Goal: Task Accomplishment & Management: Manage account settings

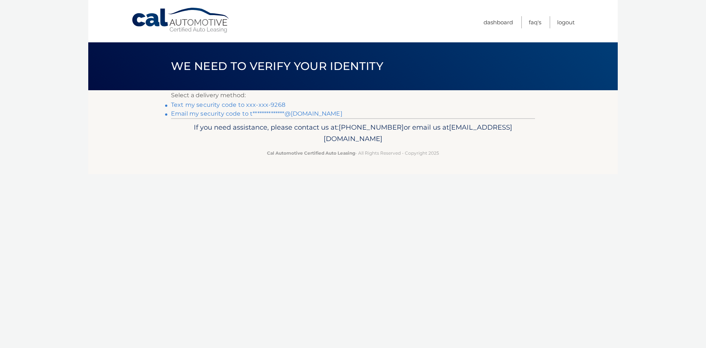
click at [416, 116] on li "**********" at bounding box center [353, 113] width 364 height 9
click at [251, 113] on link "**********" at bounding box center [256, 113] width 171 height 7
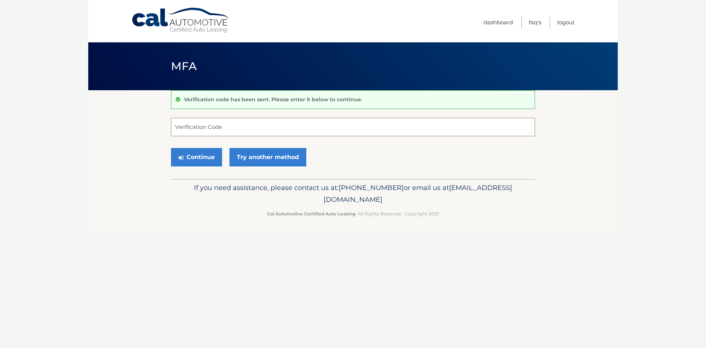
click at [260, 124] on input "Verification Code" at bounding box center [353, 127] width 364 height 18
paste input "263236"
click at [195, 158] on button "Continue" at bounding box center [196, 157] width 51 height 18
click at [202, 157] on button "Continue" at bounding box center [196, 157] width 51 height 18
click at [204, 155] on button "Continue" at bounding box center [196, 157] width 51 height 18
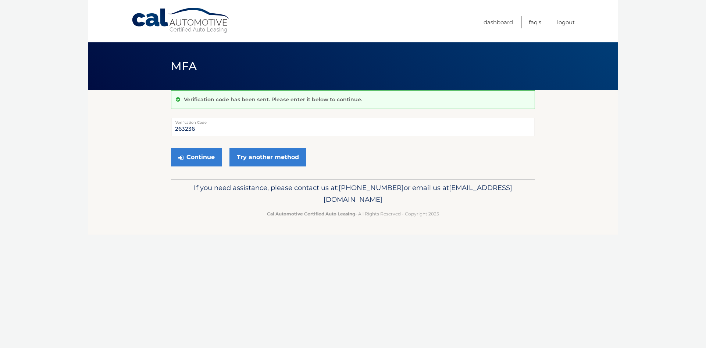
drag, startPoint x: 217, startPoint y: 128, endPoint x: 146, endPoint y: 124, distance: 71.5
click at [146, 124] on section "Verification code has been sent. Please enter it below to continue. 263236 Veri…" at bounding box center [353, 134] width 530 height 89
type input "263236"
click at [193, 153] on button "Continue" at bounding box center [196, 157] width 51 height 18
